Goal: Find specific page/section: Find specific page/section

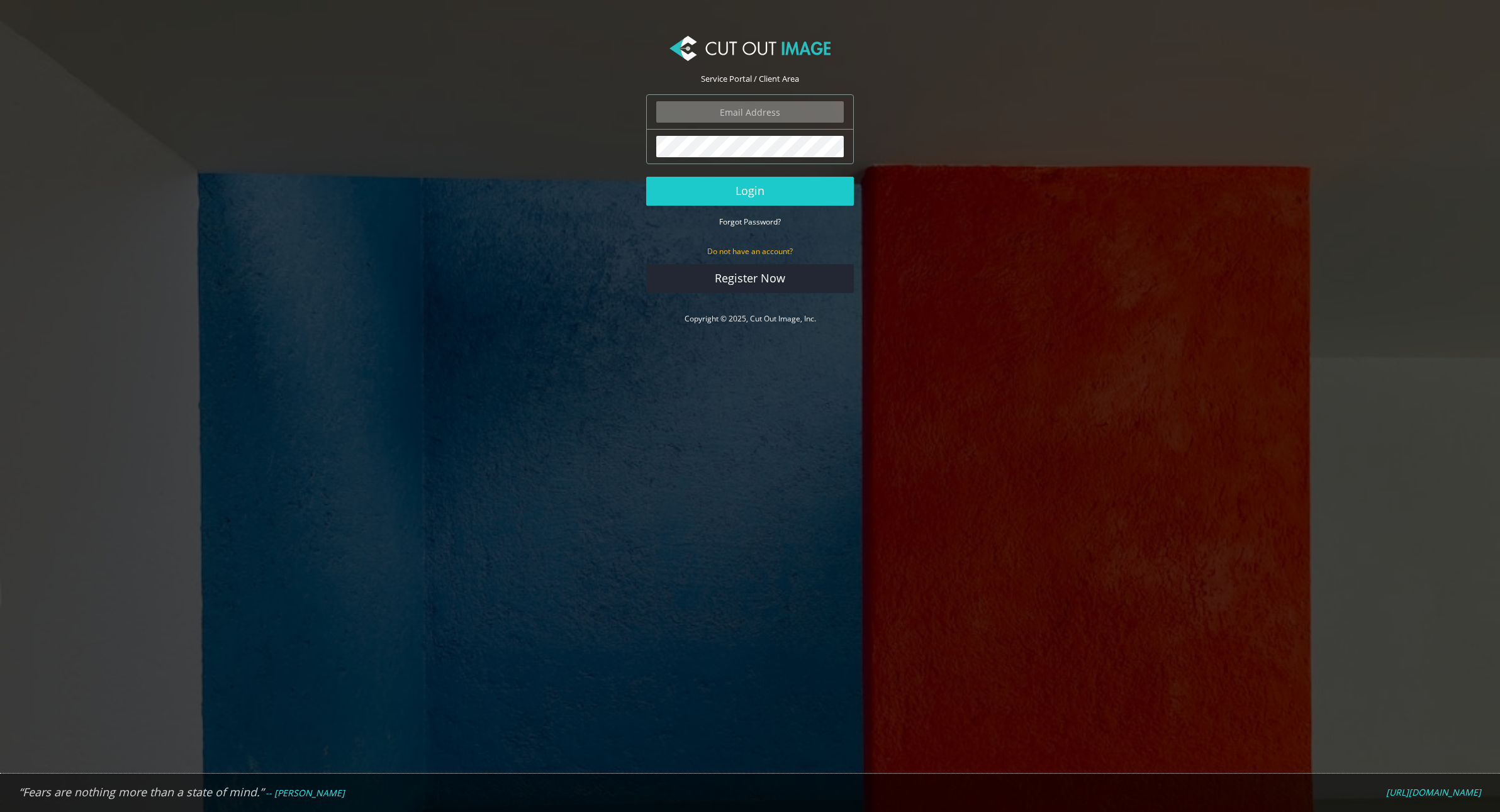
click at [907, 9] on body "Service Portal / Client Area The login field is required. The password field is…" at bounding box center [750, 406] width 1500 height 812
click at [698, 115] on input "email" at bounding box center [750, 112] width 188 height 22
click at [0, 812] on nordpass-autofill-portal at bounding box center [0, 812] width 0 height 0
type input "[PERSON_NAME][EMAIL_ADDRESS][DOMAIN_NAME]"
click at [730, 188] on button "Login" at bounding box center [750, 191] width 208 height 29
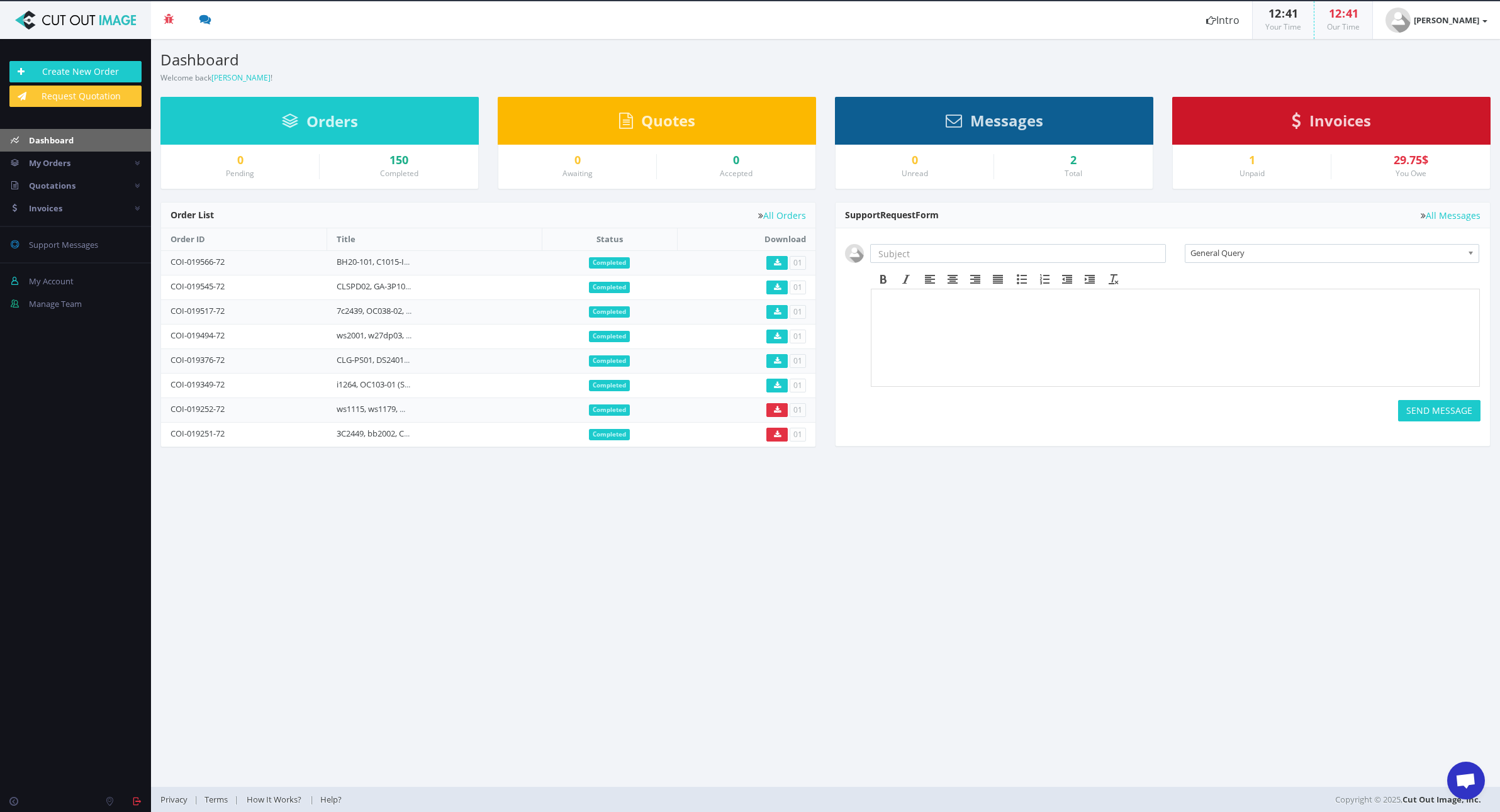
drag, startPoint x: 735, startPoint y: 553, endPoint x: 789, endPoint y: 258, distance: 299.9
click at [735, 552] on section "Dashboard Welcome back Javier ! Create New Order Welcome Javier ! Orders 0 Pend…" at bounding box center [825, 413] width 1349 height 748
